Goal: Task Accomplishment & Management: Use online tool/utility

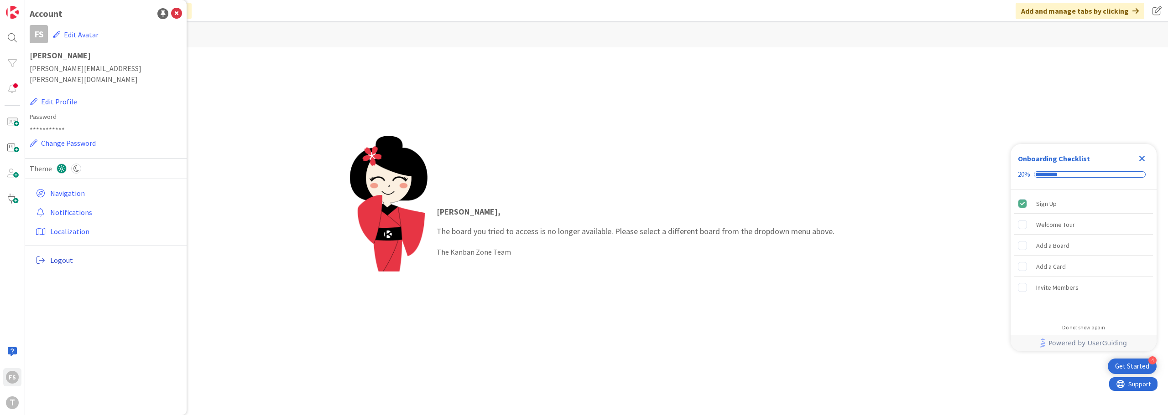
click at [56, 255] on span "Logout" at bounding box center [114, 260] width 128 height 11
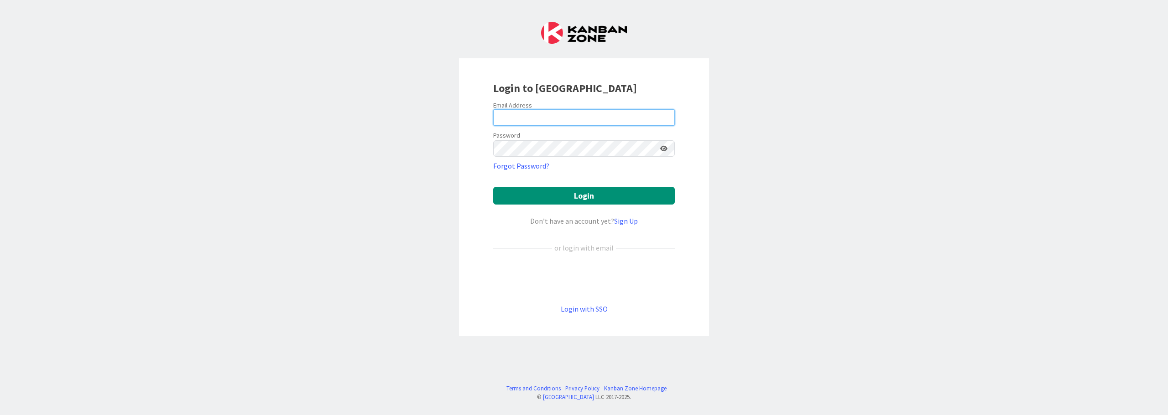
click at [514, 119] on input "email" at bounding box center [584, 117] width 182 height 16
type input "[PERSON_NAME][EMAIL_ADDRESS][PERSON_NAME][DOMAIN_NAME]"
click at [663, 149] on icon at bounding box center [663, 148] width 7 height 6
click at [663, 149] on icon at bounding box center [663, 148] width 8 height 6
click at [316, 114] on div "Login to [GEOGRAPHIC_DATA] Email Address [PERSON_NAME][EMAIL_ADDRESS][PERSON_NA…" at bounding box center [584, 207] width 1168 height 415
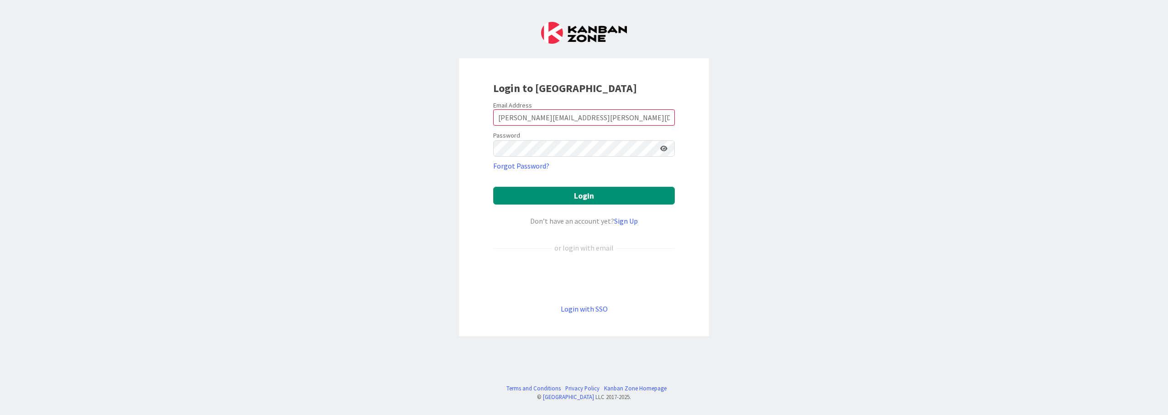
click at [666, 147] on icon at bounding box center [663, 148] width 7 height 6
click at [578, 196] on button "Login" at bounding box center [584, 196] width 182 height 18
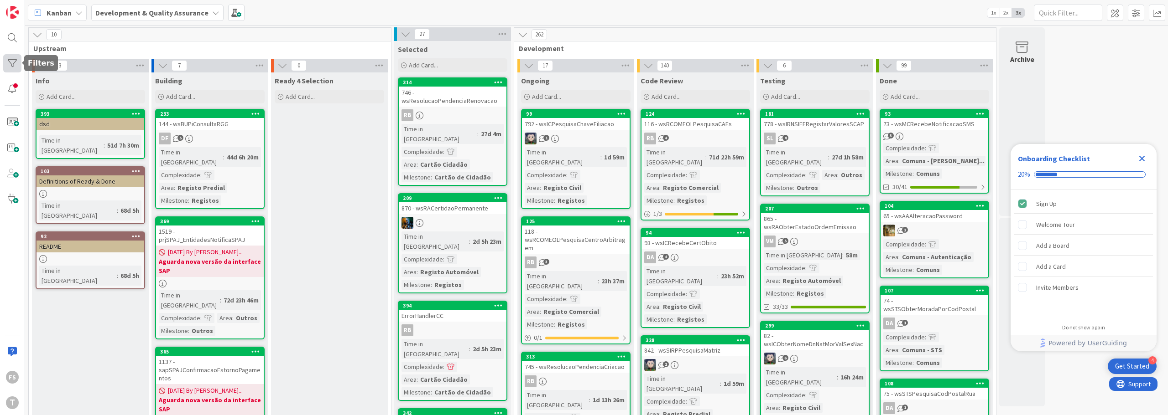
click at [11, 65] on div at bounding box center [12, 63] width 18 height 18
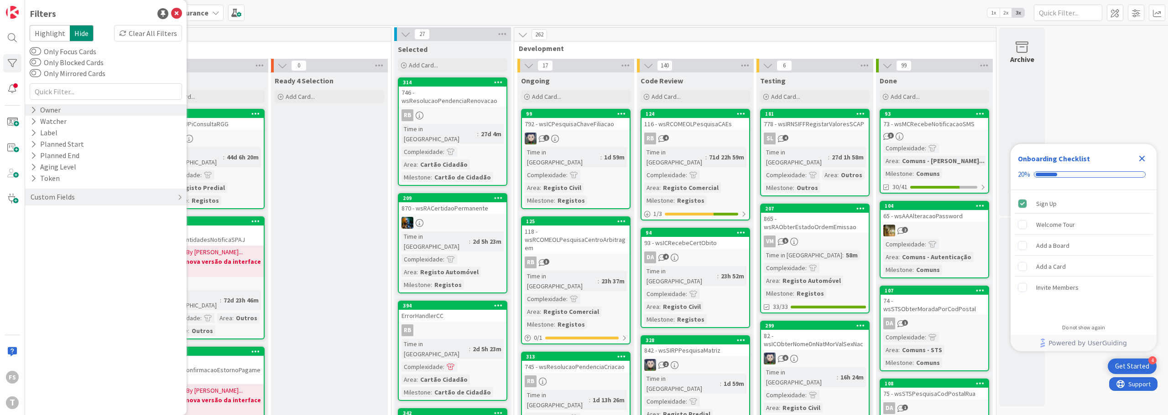
click at [43, 111] on div "Owner" at bounding box center [46, 109] width 32 height 11
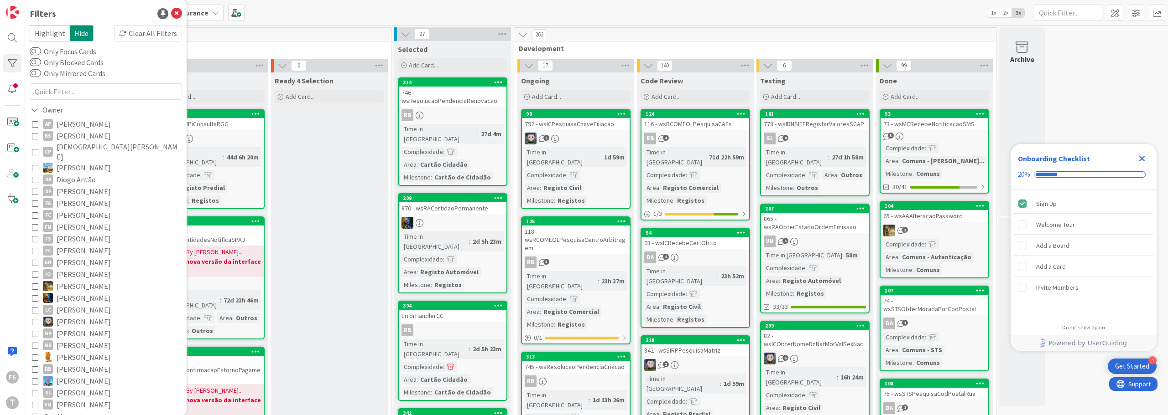
click at [37, 236] on icon at bounding box center [35, 239] width 6 height 6
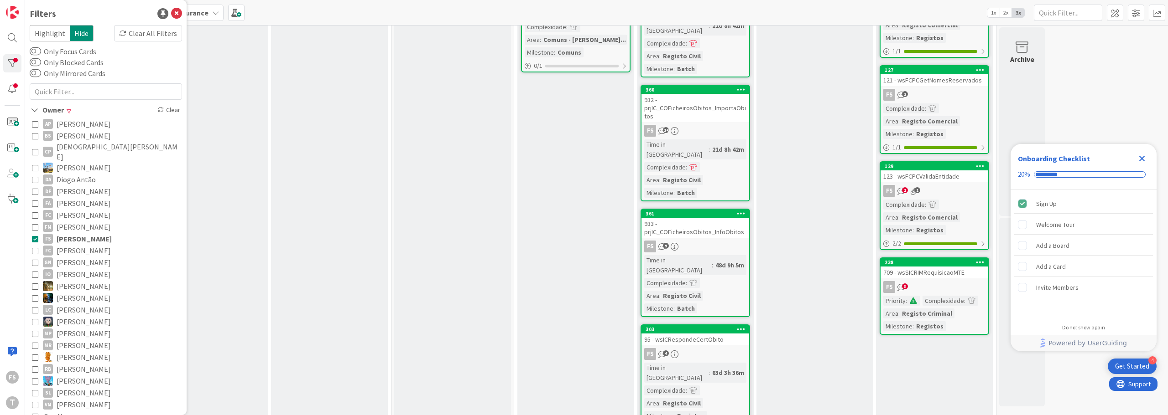
scroll to position [182, 0]
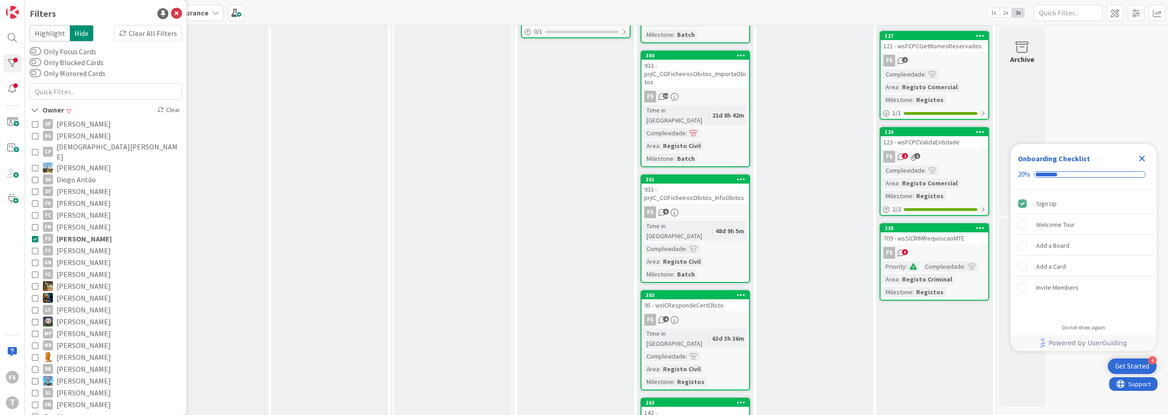
click at [940, 242] on div "709 - wsSICRIMRequisicaoMTE" at bounding box center [934, 239] width 108 height 12
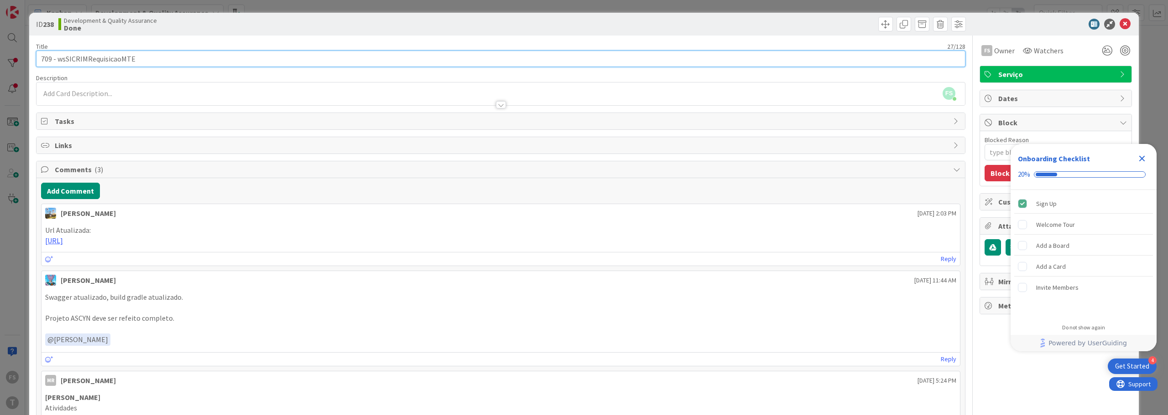
drag, startPoint x: 151, startPoint y: 59, endPoint x: 60, endPoint y: 55, distance: 90.9
click at [60, 55] on input "709 - wsSICRIMRequisicaoMTE" at bounding box center [500, 59] width 929 height 16
click at [1120, 26] on icon at bounding box center [1124, 24] width 11 height 11
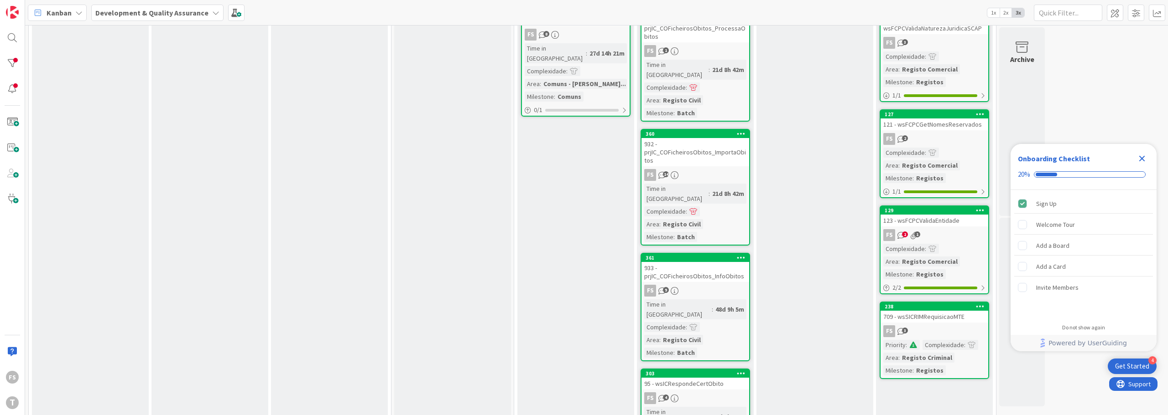
scroll to position [91, 0]
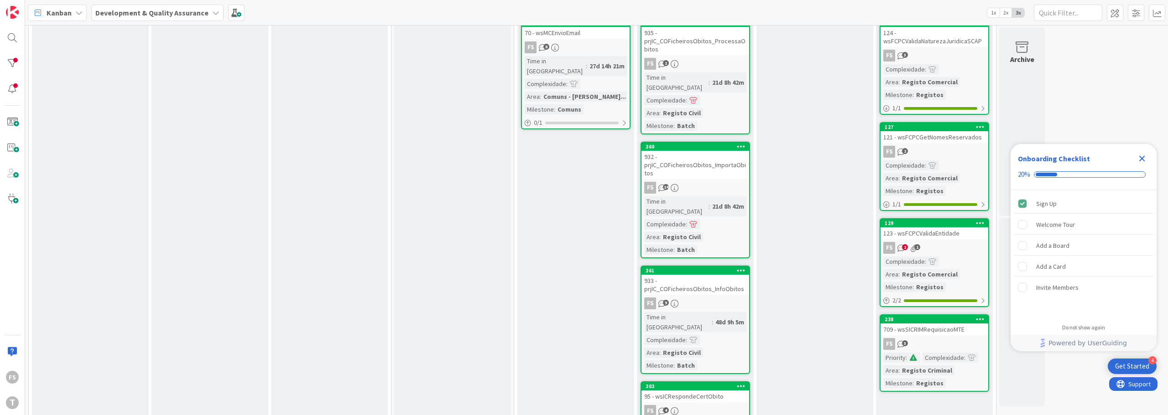
click at [943, 337] on link "238 709 - wsSICRIMRequisicaoMTE FS 3 Priority : Complexidade : Area : Registo C…" at bounding box center [933, 354] width 109 height 78
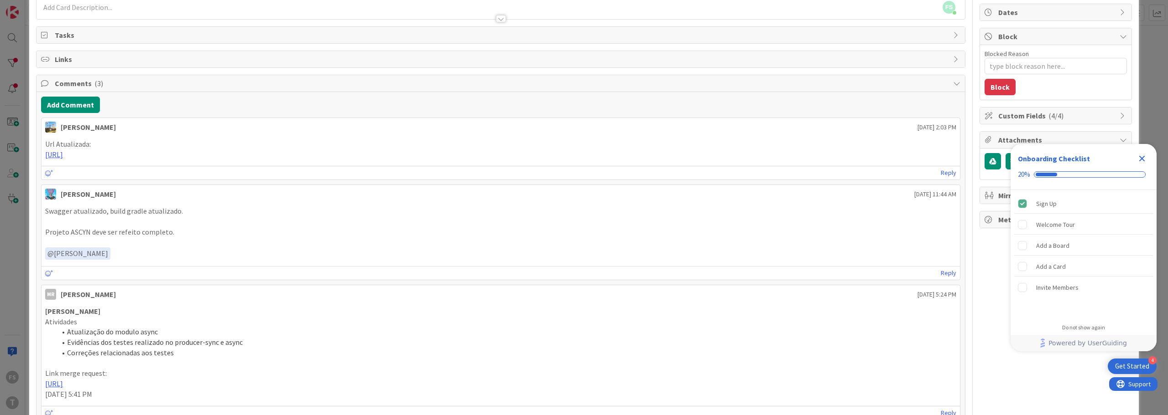
scroll to position [46, 0]
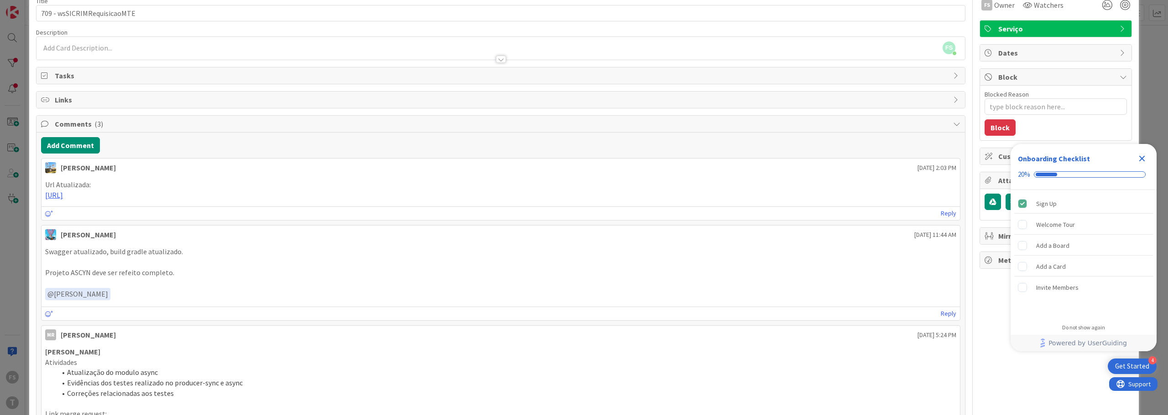
drag, startPoint x: 262, startPoint y: 196, endPoint x: 128, endPoint y: 182, distance: 134.7
click at [128, 182] on div "Url Atualizada: [URL]" at bounding box center [500, 190] width 911 height 21
drag, startPoint x: 906, startPoint y: 165, endPoint x: 957, endPoint y: 164, distance: 51.5
click at [957, 164] on div "Add Comment [PERSON_NAME] [DATE] 2:03 PM Url Atualizada: [URL] [DATE] 2:03 PM R…" at bounding box center [500, 299] width 928 height 333
drag, startPoint x: 121, startPoint y: 267, endPoint x: 31, endPoint y: 250, distance: 91.9
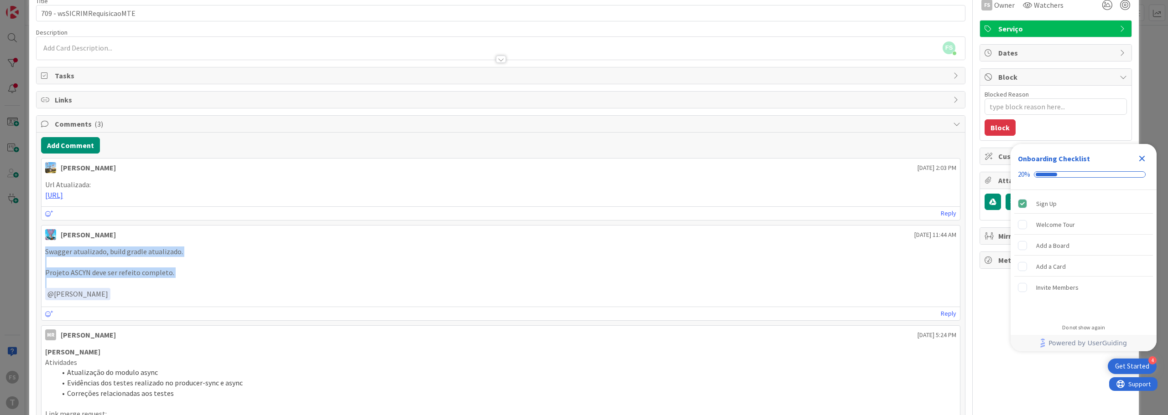
click at [33, 253] on div "ID 238 Development & Quality Assurance Done Title 27 / 128 709 - wsSICRIMRequis…" at bounding box center [583, 342] width 1109 height 750
click at [290, 292] on p "﻿ @ [PERSON_NAME] ﻿" at bounding box center [500, 294] width 911 height 12
drag, startPoint x: 190, startPoint y: 274, endPoint x: 49, endPoint y: 263, distance: 141.4
click at [49, 267] on div "Swagger atualizado, build gradle atualizado. Projeto ASCYN deve ser refeito com…" at bounding box center [500, 274] width 911 height 54
click at [226, 266] on p at bounding box center [500, 262] width 911 height 10
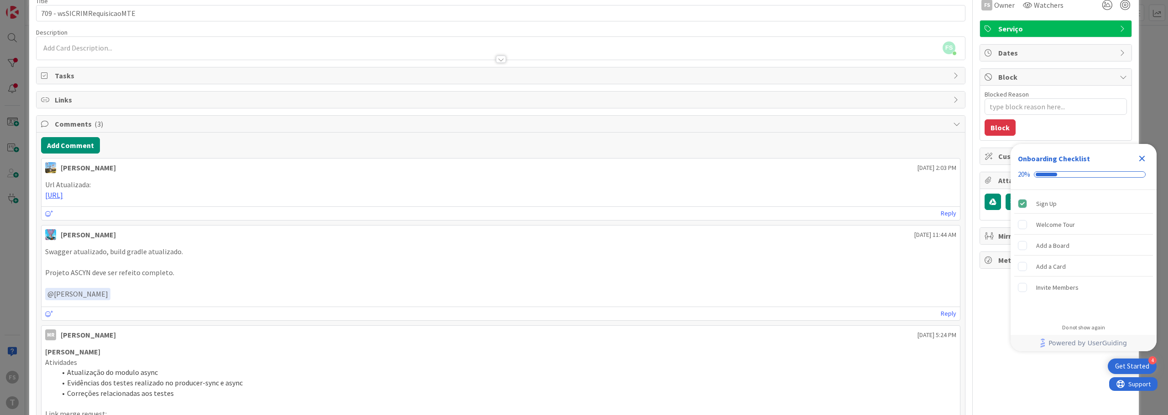
click at [1141, 155] on icon "Close Checklist" at bounding box center [1141, 158] width 11 height 11
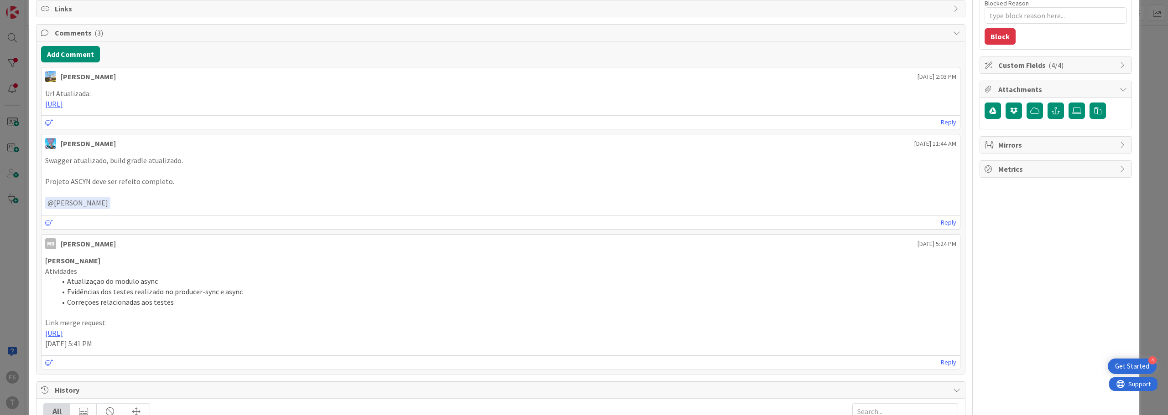
scroll to position [0, 0]
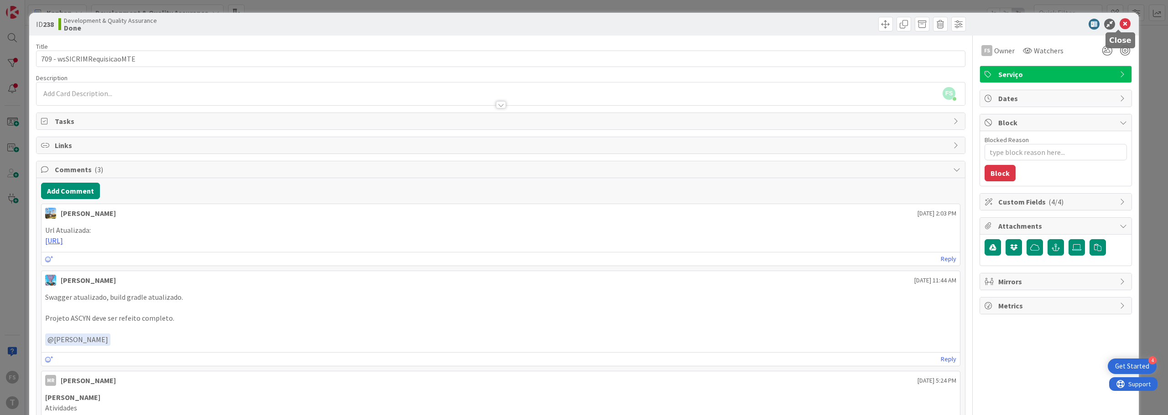
click at [1119, 21] on icon at bounding box center [1124, 24] width 11 height 11
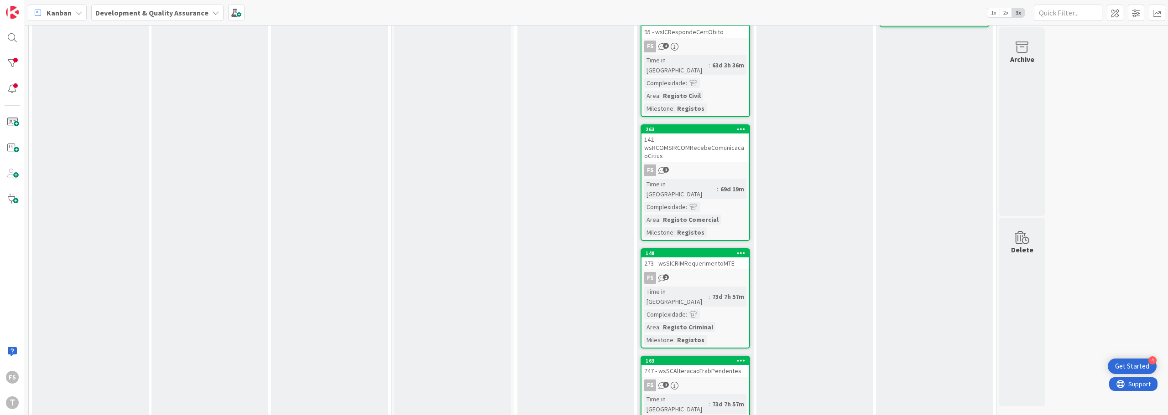
scroll to position [502, 0]
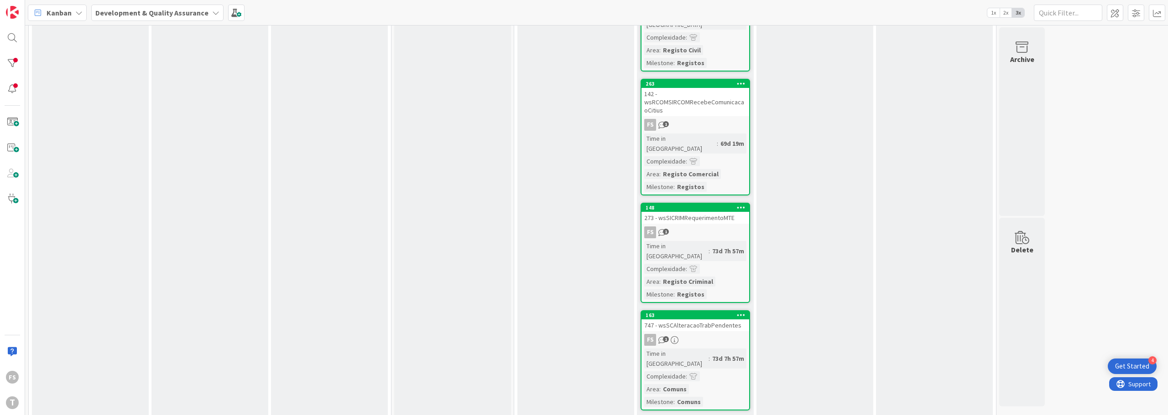
click at [697, 320] on div "747 - wsSCAlteracaoTrabPendentes" at bounding box center [695, 326] width 108 height 12
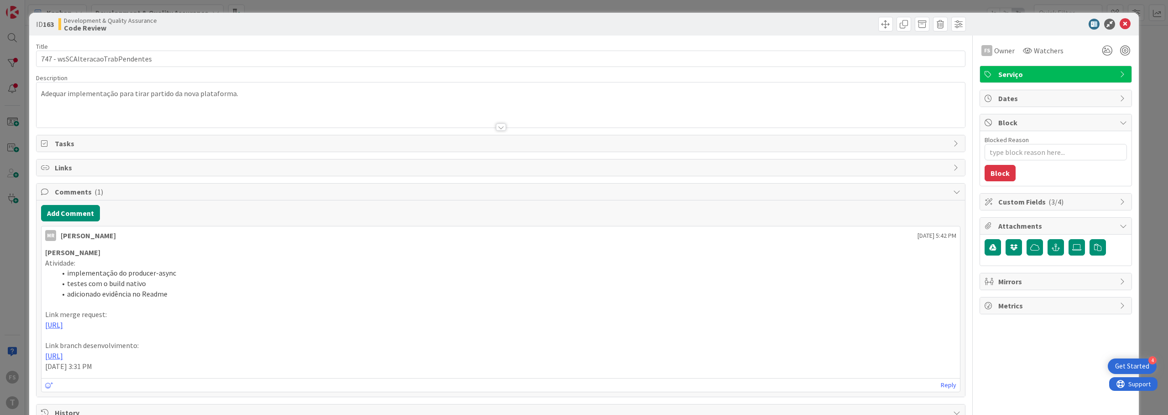
type textarea "x"
click at [1121, 21] on icon at bounding box center [1124, 24] width 11 height 11
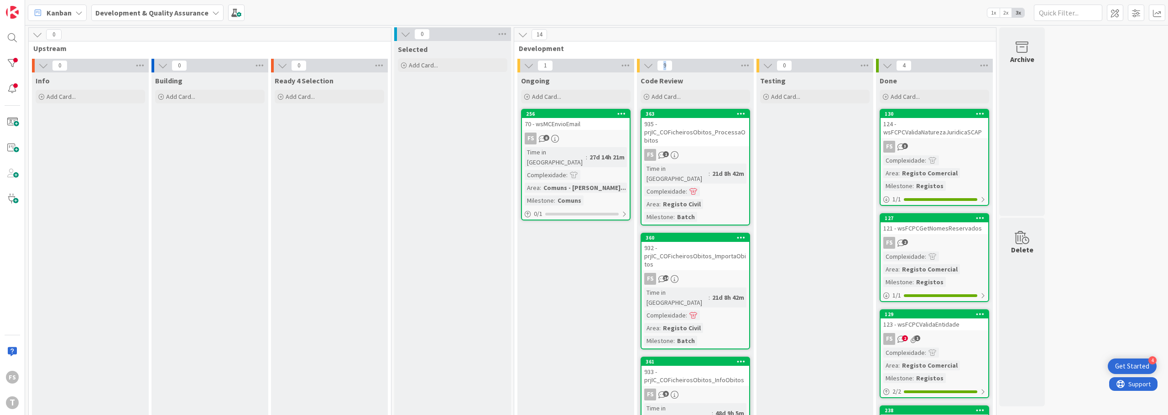
drag, startPoint x: 669, startPoint y: 64, endPoint x: 655, endPoint y: 64, distance: 14.1
click at [655, 64] on div "9" at bounding box center [695, 66] width 117 height 14
click at [10, 63] on div at bounding box center [12, 63] width 18 height 18
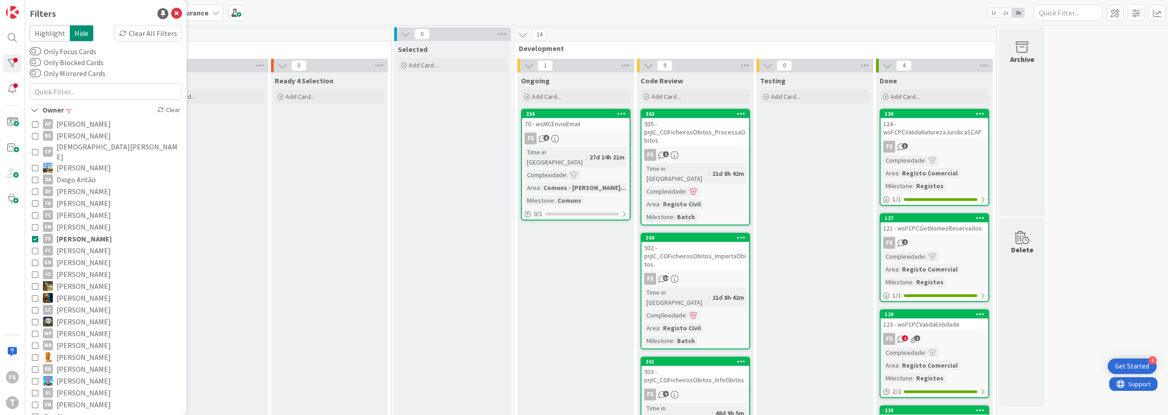
click at [35, 236] on icon at bounding box center [35, 239] width 6 height 6
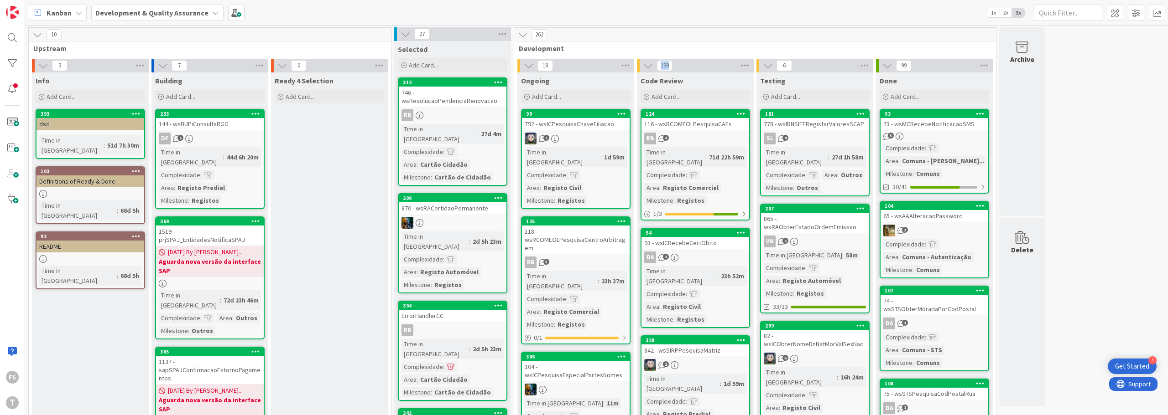
drag, startPoint x: 661, startPoint y: 65, endPoint x: 672, endPoint y: 65, distance: 11.4
click at [672, 65] on span "139" at bounding box center [665, 65] width 16 height 11
drag, startPoint x: 901, startPoint y: 66, endPoint x: 909, endPoint y: 66, distance: 7.8
click at [909, 66] on span "99" at bounding box center [904, 65] width 16 height 11
drag, startPoint x: 420, startPoint y: 34, endPoint x: 431, endPoint y: 33, distance: 11.9
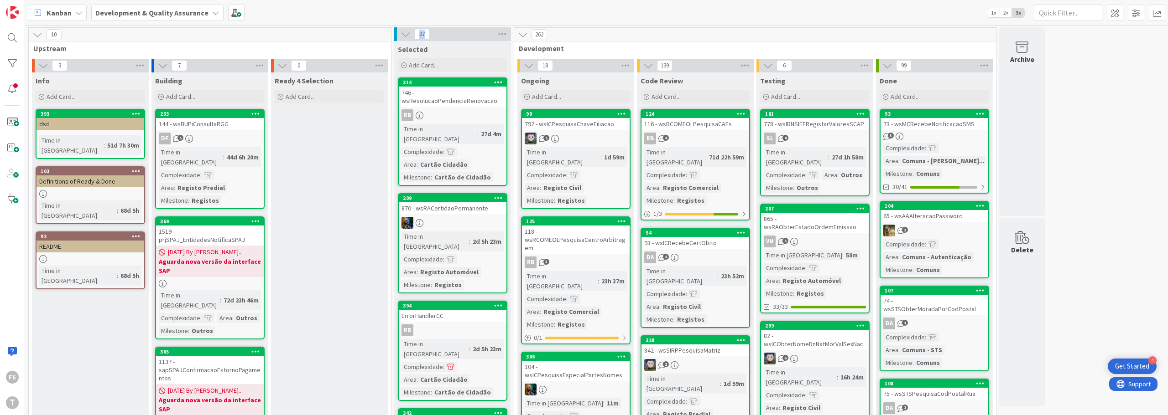
click at [431, 33] on div "27" at bounding box center [452, 34] width 117 height 14
